Goal: Obtain resource: Obtain resource

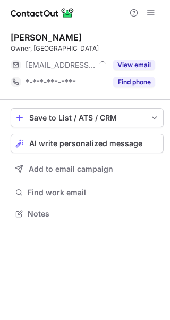
scroll to position [206, 170]
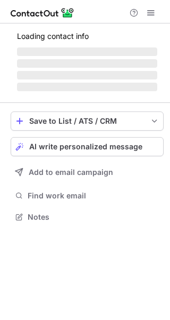
scroll to position [216, 170]
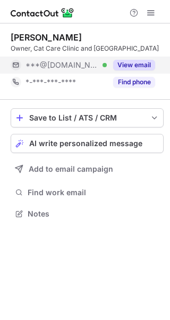
drag, startPoint x: 126, startPoint y: 72, endPoint x: 113, endPoint y: 83, distance: 17.1
click at [125, 70] on button "View email" at bounding box center [134, 65] width 42 height 11
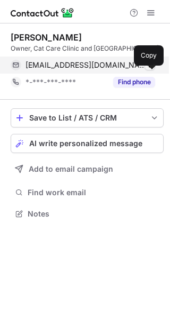
click at [146, 69] on span at bounding box center [150, 65] width 9 height 9
